Goal: Information Seeking & Learning: Learn about a topic

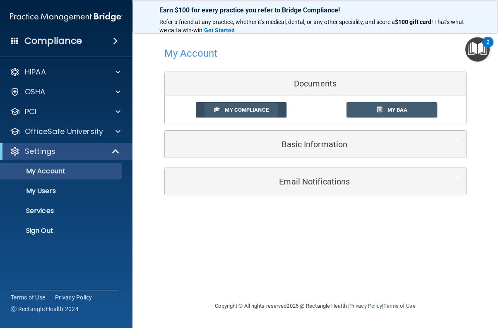
click at [228, 112] on span "My Compliance" at bounding box center [246, 110] width 43 height 6
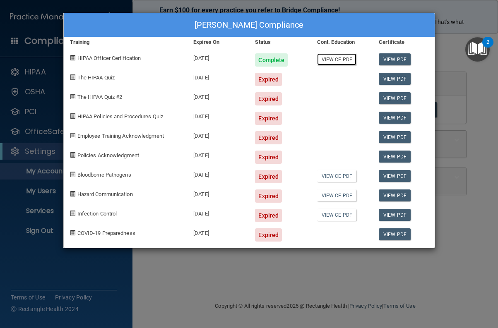
click at [336, 57] on link "View CE PDF" at bounding box center [336, 59] width 39 height 12
click at [82, 264] on div "[PERSON_NAME] Compliance Training Expires On Status Cont. Education Certificate…" at bounding box center [249, 164] width 498 height 328
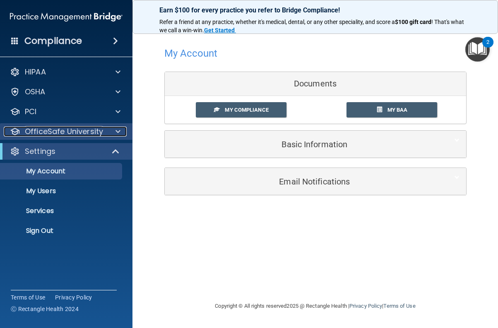
click at [116, 133] on span at bounding box center [117, 132] width 5 height 10
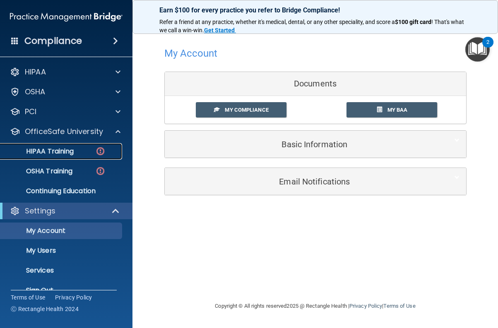
click at [58, 151] on p "HIPAA Training" at bounding box center [39, 151] width 68 height 8
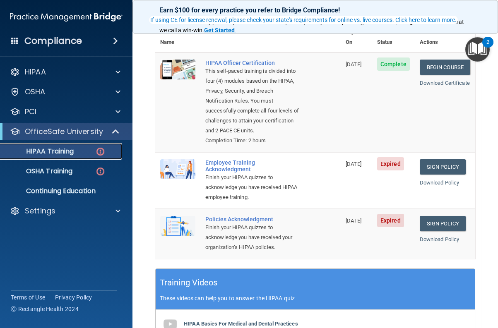
scroll to position [124, 0]
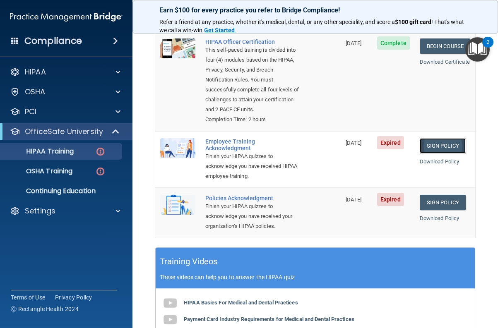
click at [436, 154] on link "Sign Policy" at bounding box center [443, 145] width 46 height 15
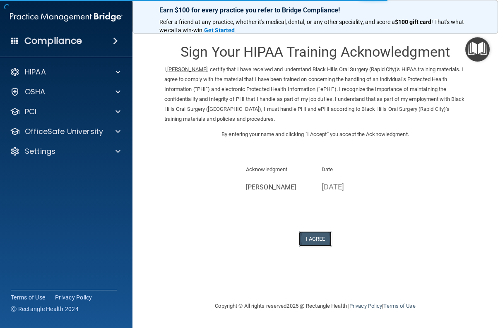
click at [314, 237] on button "I Agree" at bounding box center [315, 238] width 33 height 15
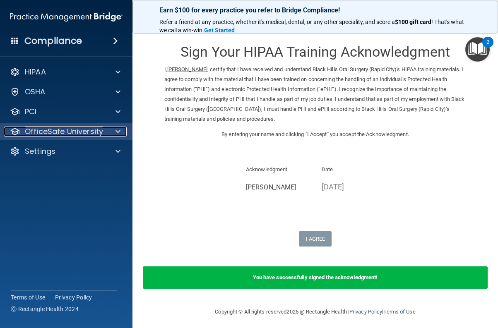
click at [112, 131] on div at bounding box center [116, 132] width 21 height 10
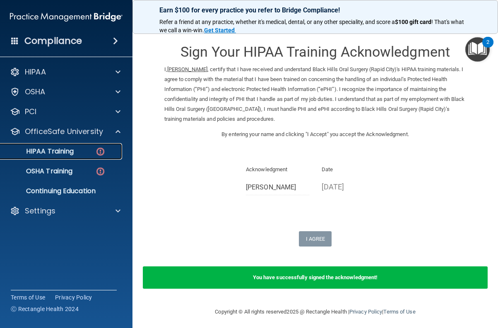
click at [66, 152] on p "HIPAA Training" at bounding box center [39, 151] width 68 height 8
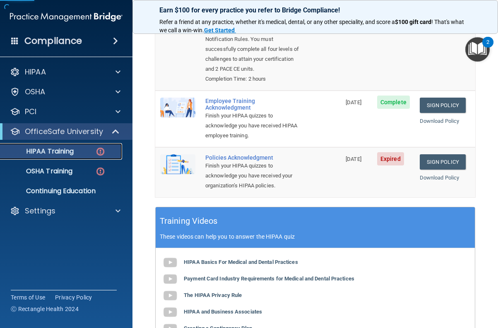
scroll to position [166, 0]
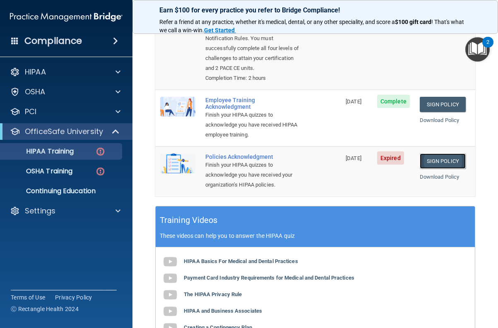
click at [426, 169] on link "Sign Policy" at bounding box center [443, 161] width 46 height 15
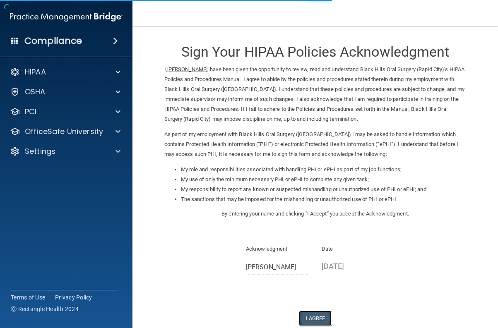
click at [310, 317] on button "I Agree" at bounding box center [315, 318] width 33 height 15
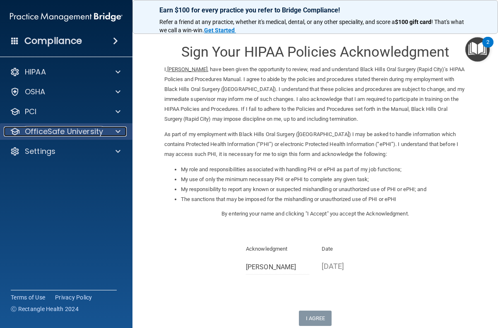
click at [115, 129] on span at bounding box center [117, 132] width 5 height 10
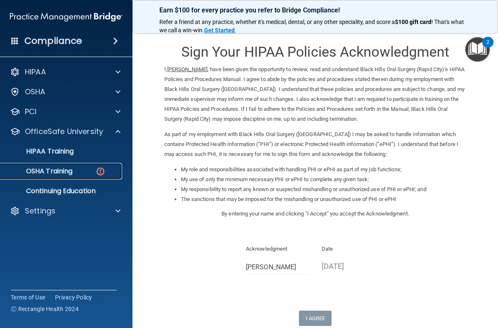
click at [60, 171] on p "OSHA Training" at bounding box center [38, 171] width 67 height 8
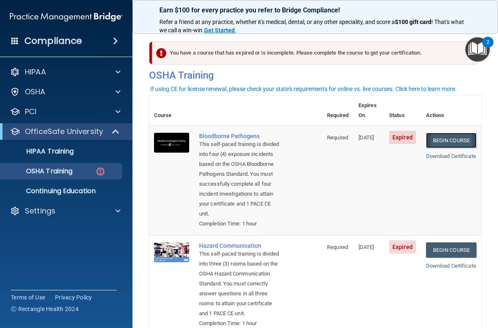
click at [448, 133] on link "Begin Course" at bounding box center [451, 140] width 50 height 15
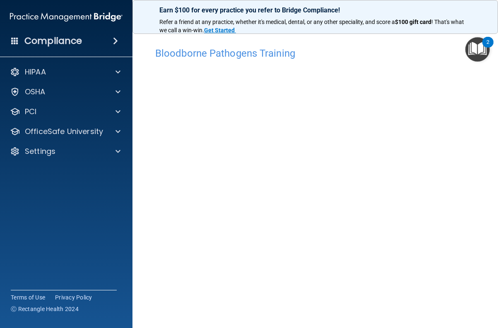
scroll to position [26, 0]
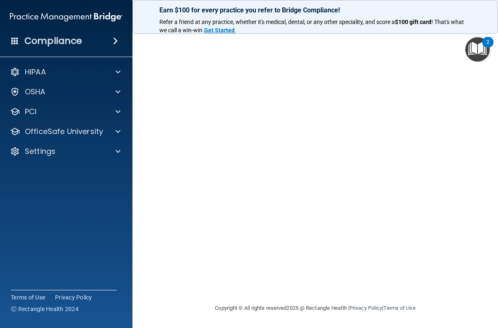
click at [488, 42] on div "2" at bounding box center [487, 47] width 3 height 11
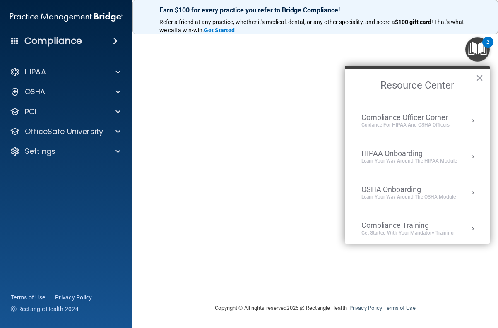
click at [480, 76] on button "×" at bounding box center [480, 77] width 8 height 13
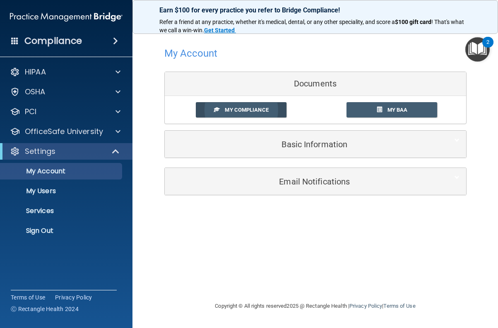
click at [249, 114] on link "My Compliance" at bounding box center [241, 109] width 91 height 15
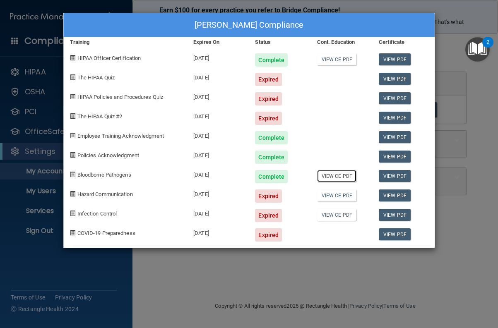
click at [338, 175] on link "View CE PDF" at bounding box center [336, 176] width 39 height 12
click at [445, 57] on div "Isaac Morgan's Compliance Training Expires On Status Cont. Education Certificat…" at bounding box center [249, 164] width 498 height 328
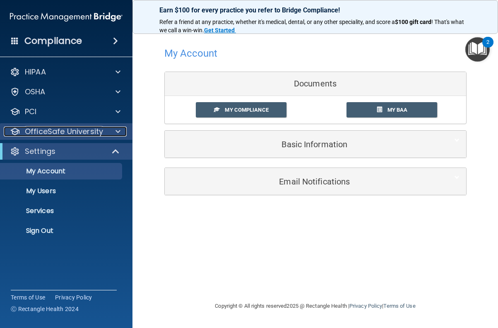
click at [118, 135] on span at bounding box center [117, 132] width 5 height 10
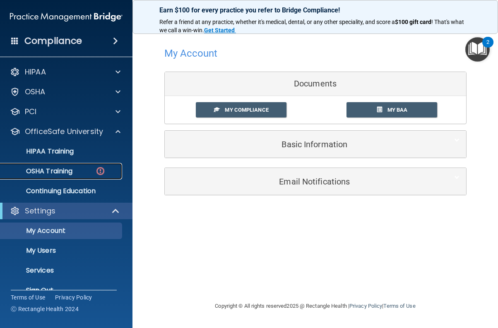
click at [62, 173] on p "OSHA Training" at bounding box center [38, 171] width 67 height 8
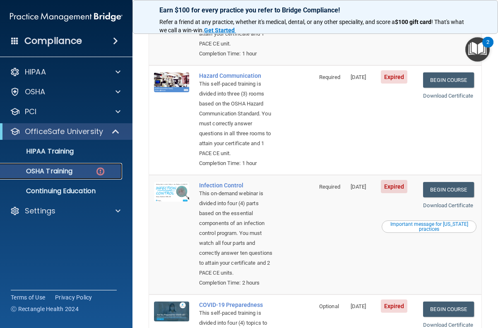
scroll to position [166, 0]
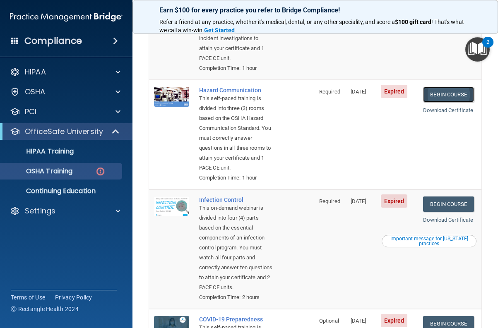
click at [446, 102] on link "Begin Course" at bounding box center [448, 94] width 50 height 15
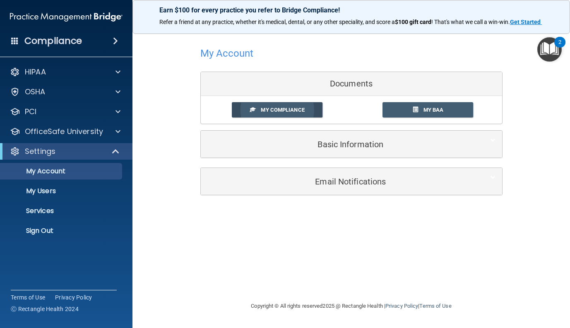
click at [286, 104] on link "My Compliance" at bounding box center [277, 109] width 91 height 15
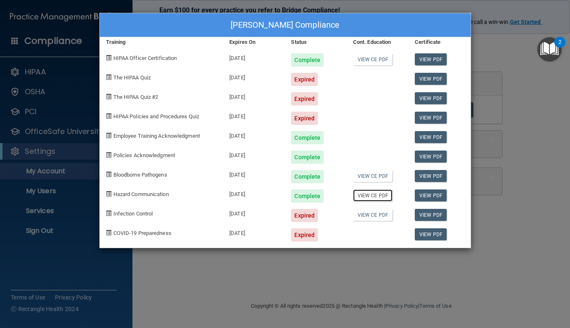
click at [372, 195] on link "View CE PDF" at bounding box center [372, 196] width 39 height 12
click at [320, 273] on div "Isaac Morgan's Compliance Training Expires On Status Cont. Education Certificat…" at bounding box center [285, 164] width 570 height 328
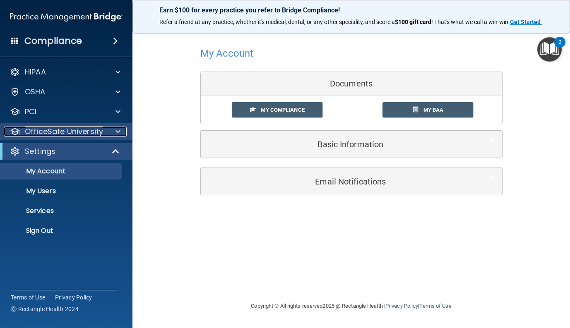
click at [88, 131] on p "OfficeSafe University" at bounding box center [64, 132] width 78 height 10
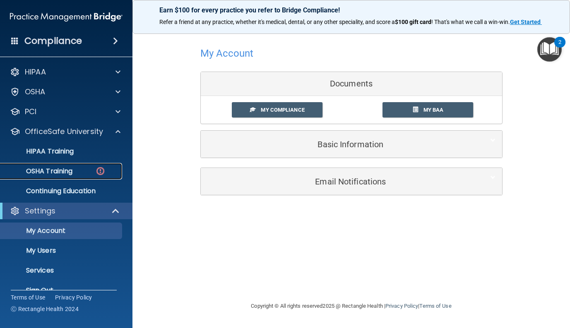
click at [80, 175] on div "OSHA Training" at bounding box center [61, 171] width 113 height 8
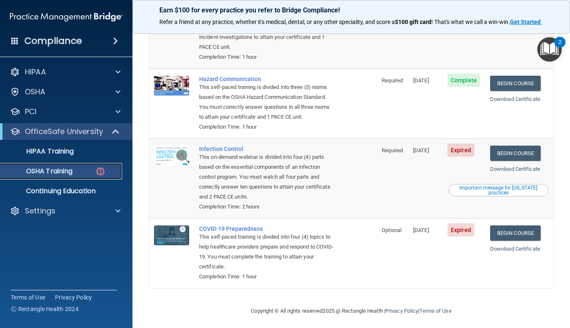
scroll to position [142, 0]
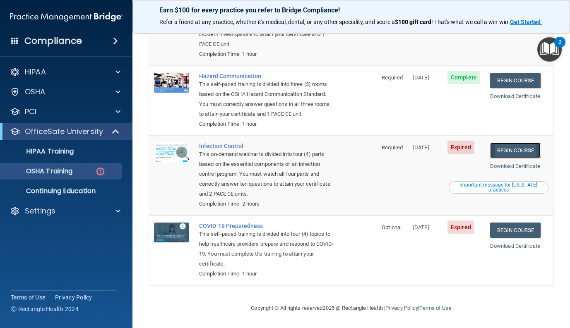
click at [497, 147] on link "Begin Course" at bounding box center [515, 150] width 50 height 15
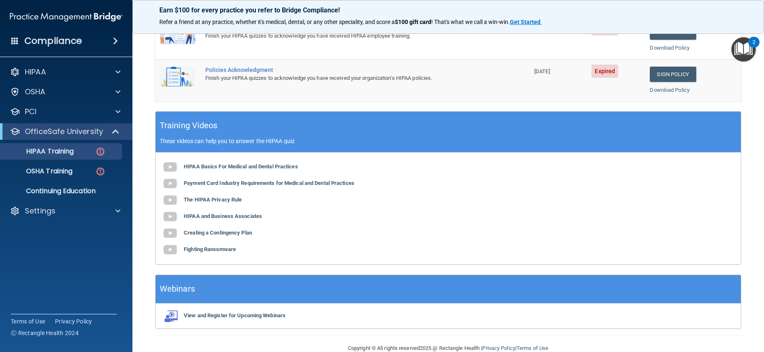
scroll to position [163, 0]
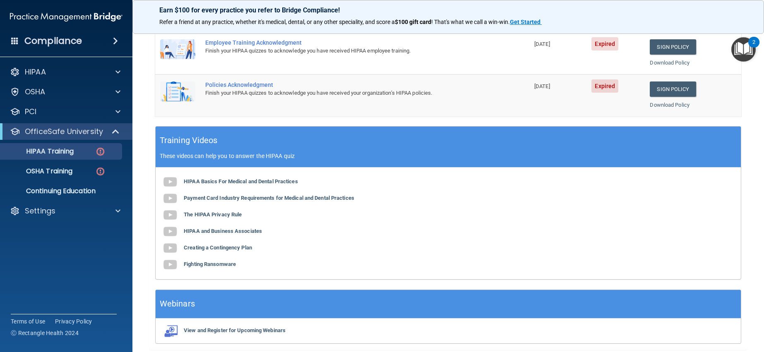
click at [145, 72] on main "Back Choose one path to get your HIPAA Certification ✓ HIPAA Officer Training ✓…" at bounding box center [448, 189] width 632 height 326
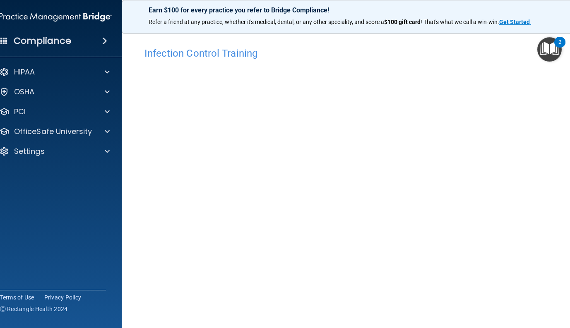
scroll to position [26, 0]
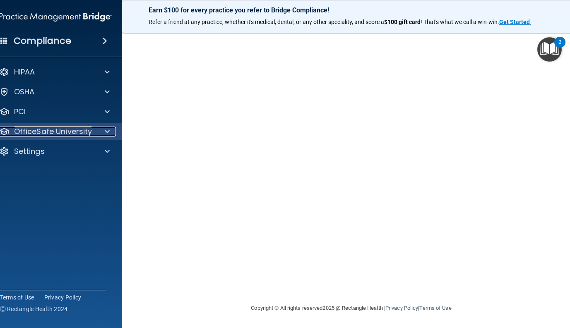
click at [105, 132] on span at bounding box center [107, 132] width 5 height 10
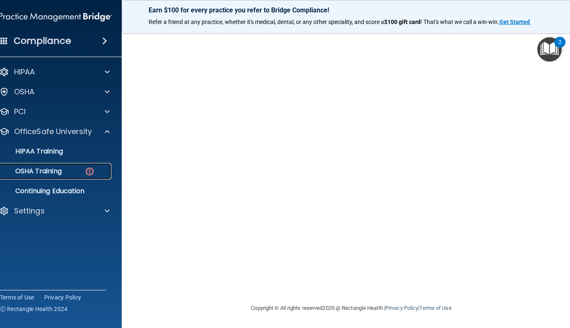
click at [45, 172] on p "OSHA Training" at bounding box center [28, 171] width 67 height 8
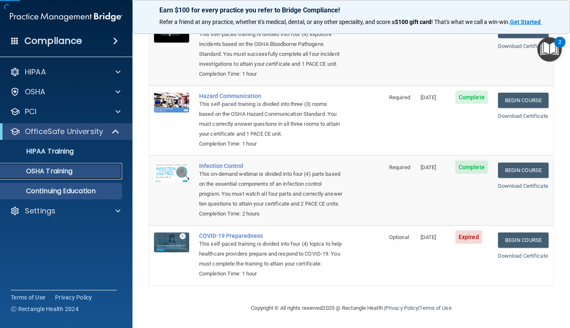
scroll to position [119, 0]
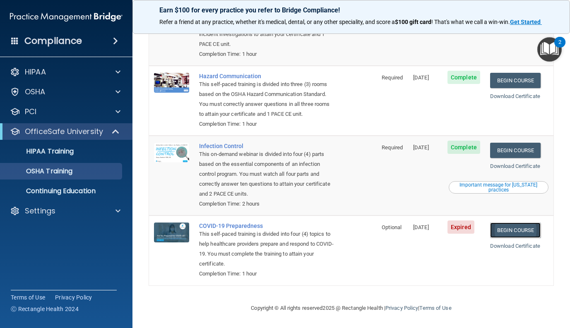
click at [513, 231] on link "Begin Course" at bounding box center [515, 230] width 50 height 15
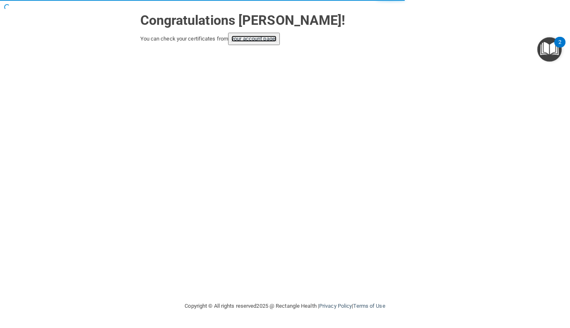
click at [262, 39] on link "your account page!" at bounding box center [253, 39] width 45 height 6
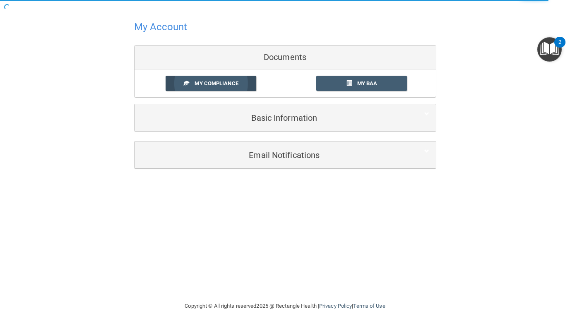
click at [219, 78] on link "My Compliance" at bounding box center [211, 83] width 91 height 15
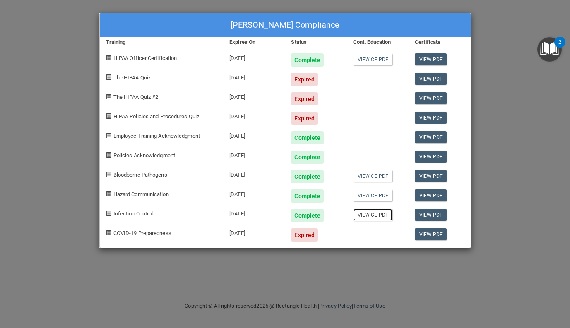
click at [375, 215] on link "View CE PDF" at bounding box center [372, 215] width 39 height 12
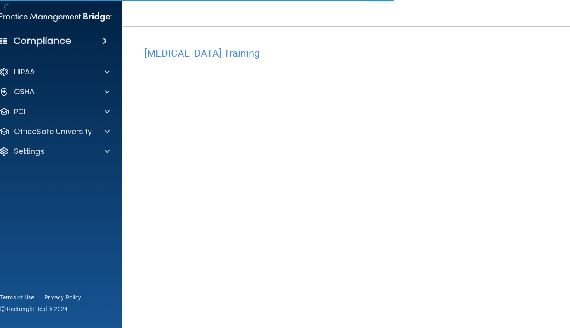
scroll to position [26, 0]
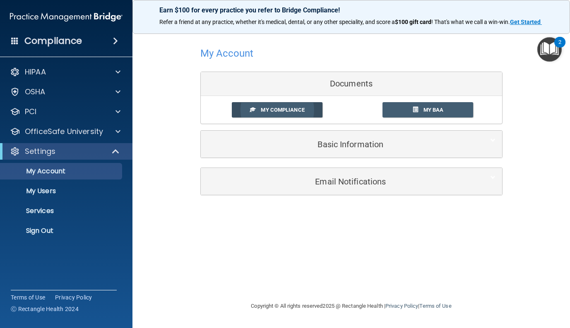
click at [285, 114] on link "My Compliance" at bounding box center [277, 109] width 91 height 15
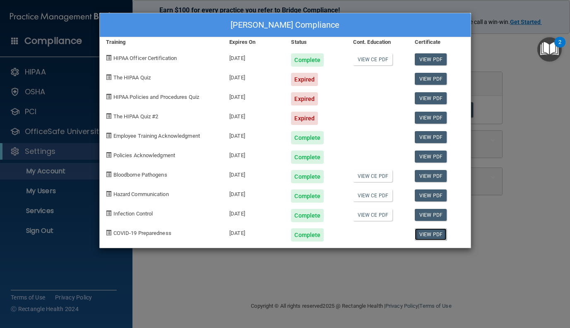
click at [430, 233] on link "View PDF" at bounding box center [431, 234] width 32 height 12
